Goal: Navigation & Orientation: Find specific page/section

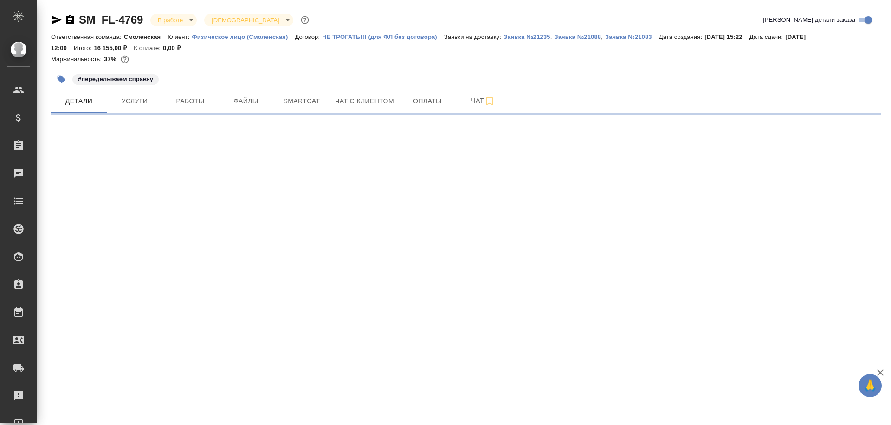
select select "RU"
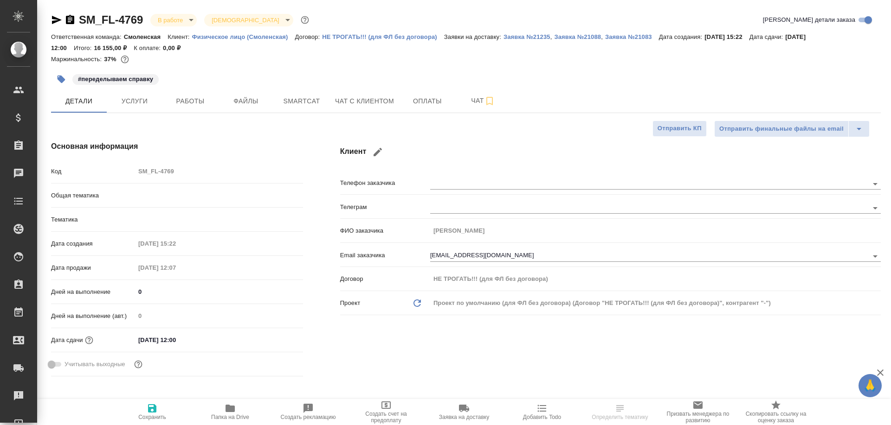
type textarea "x"
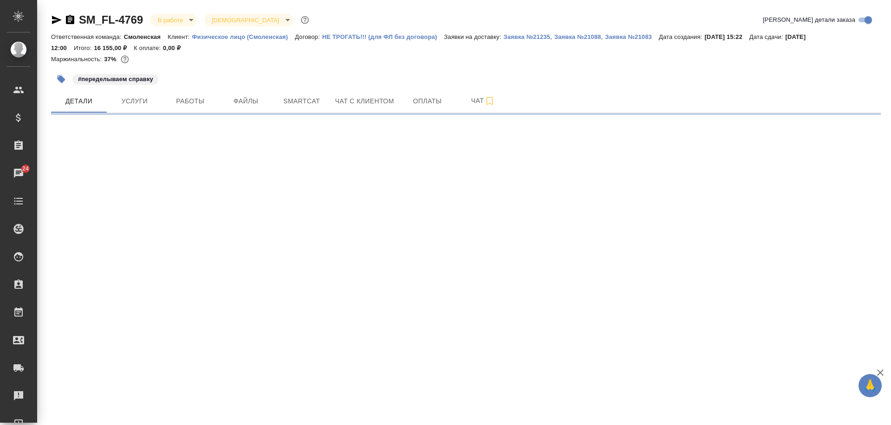
select select "RU"
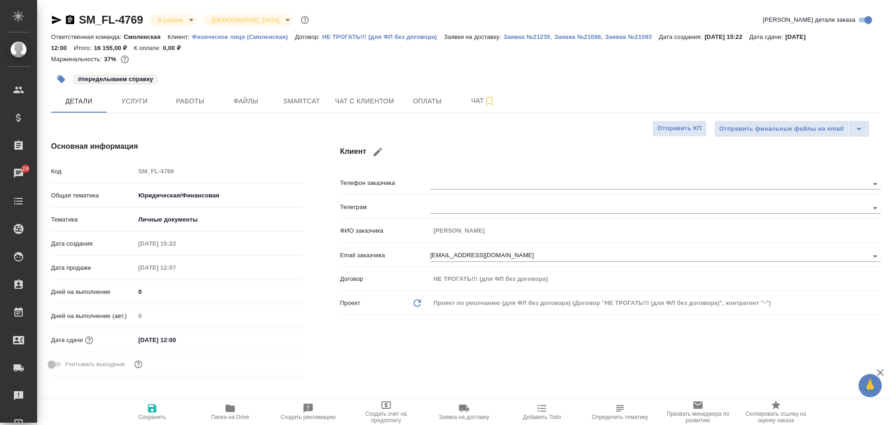
type textarea "x"
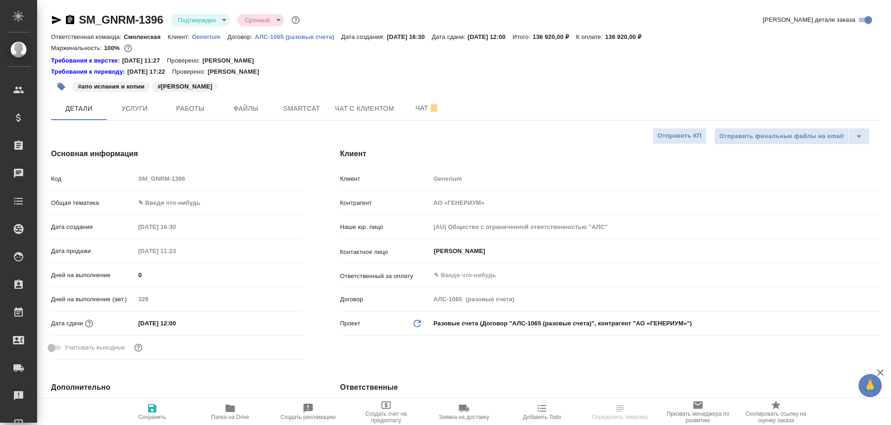
select select "RU"
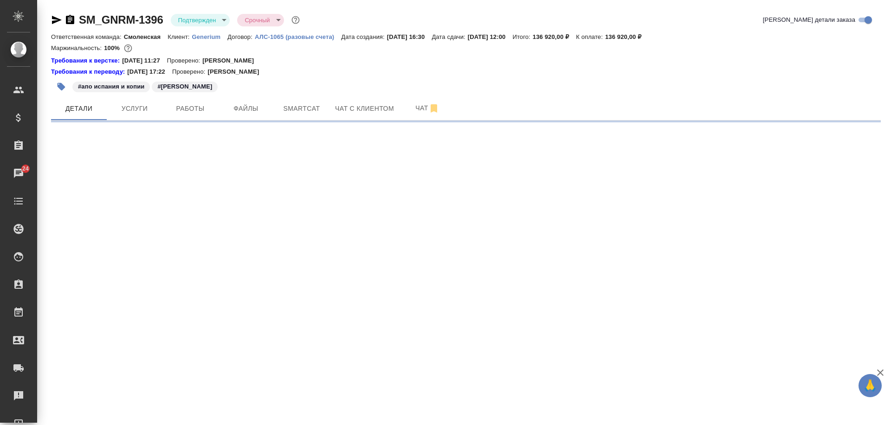
select select "RU"
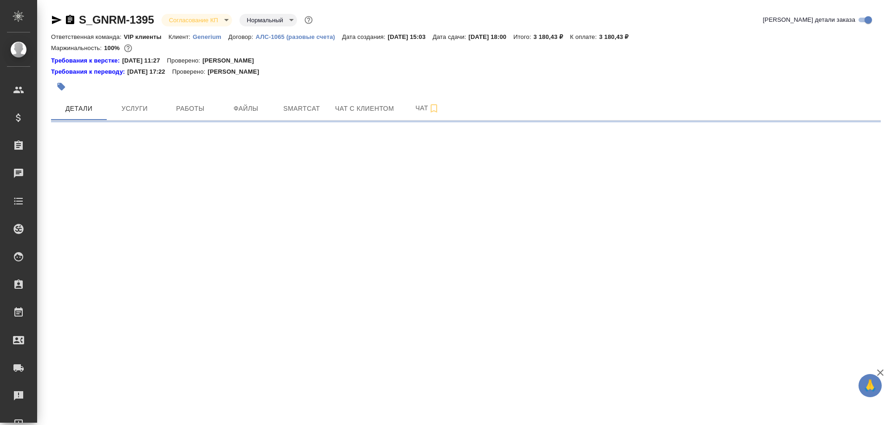
select select "RU"
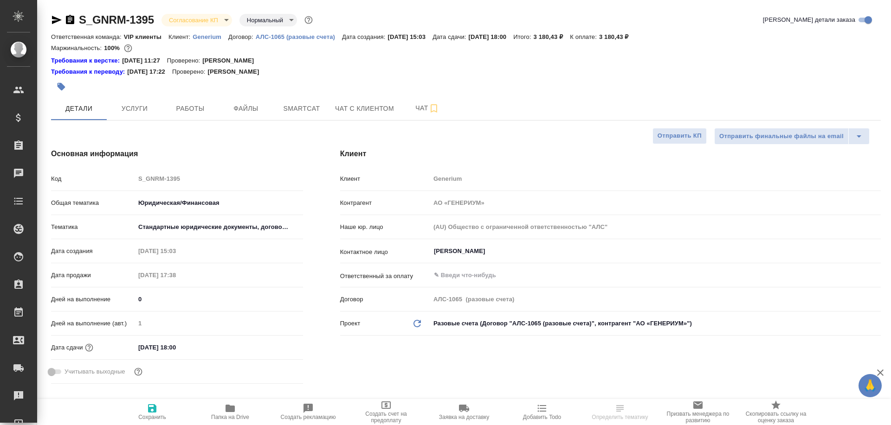
type textarea "x"
select select "RU"
type textarea "x"
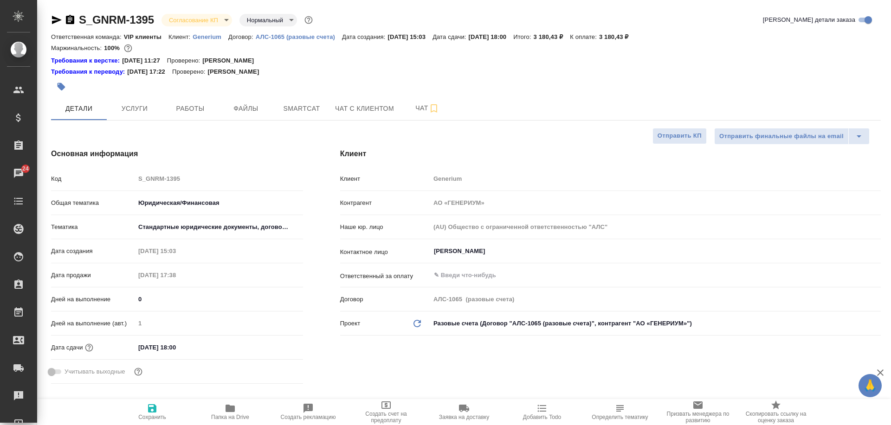
type textarea "x"
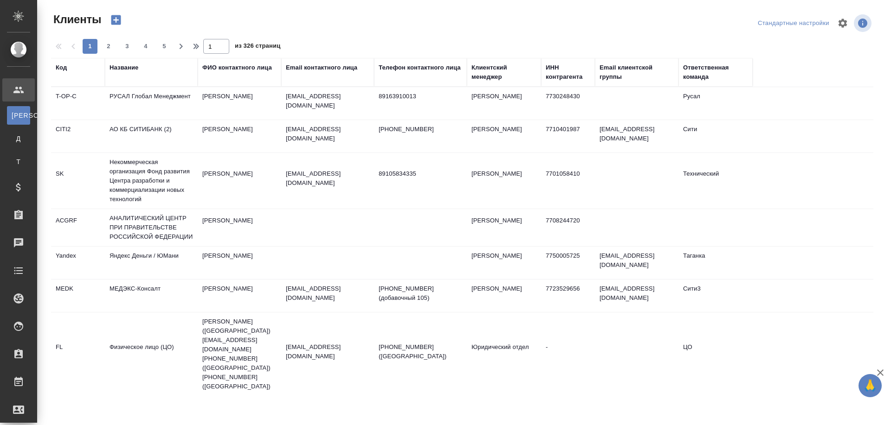
select select "RU"
